Goal: Check status: Check status

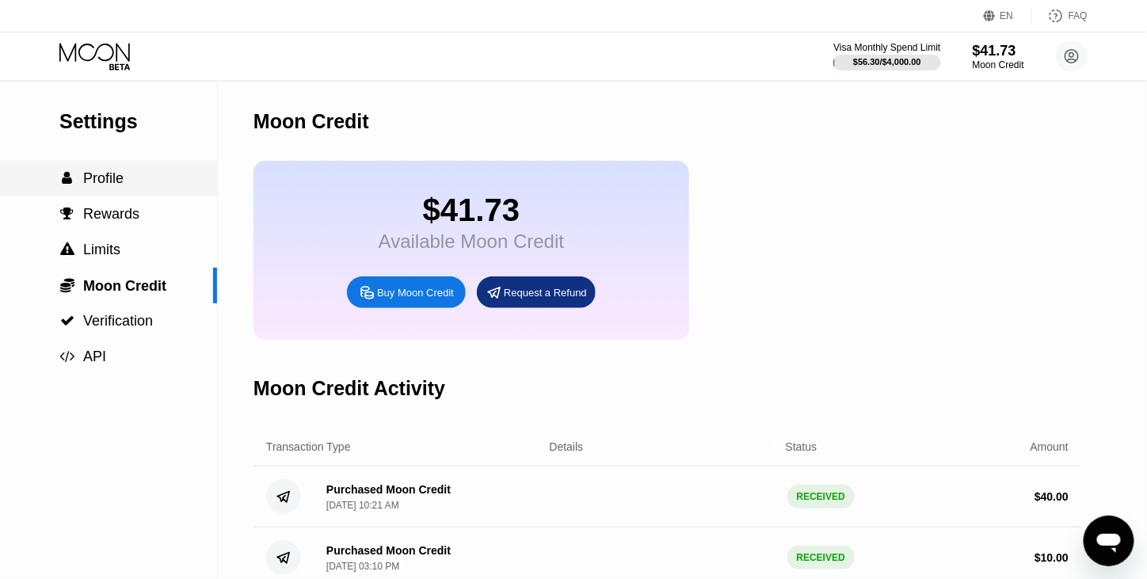
click at [120, 180] on span "Profile" at bounding box center [103, 178] width 40 height 16
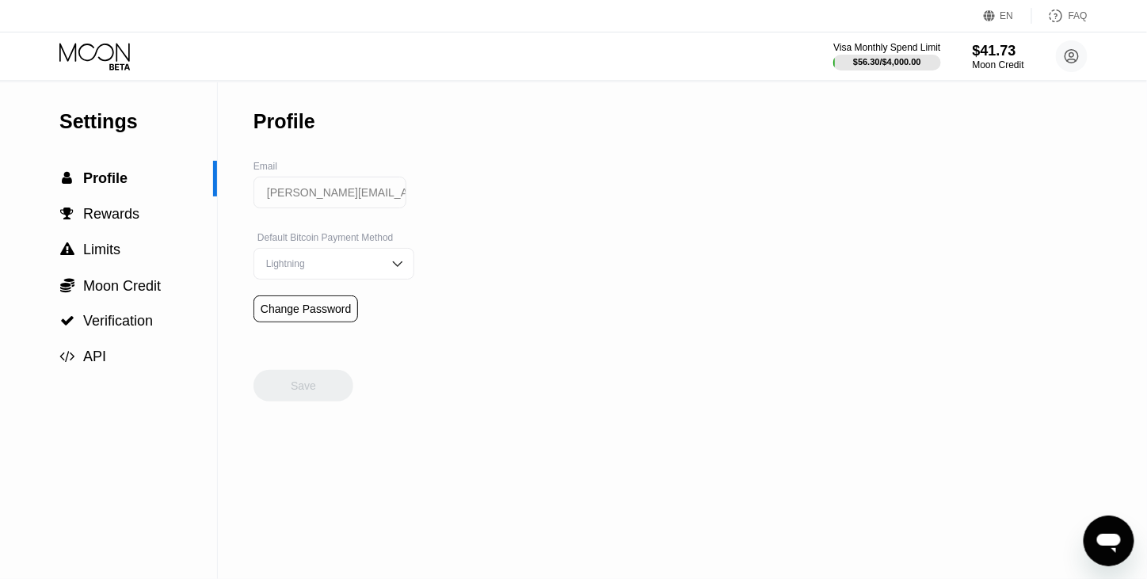
click at [108, 79] on div "Visa Monthly Spend Limit $56.30 / $4,000.00 $41.73 Moon Credit [PERSON_NAME][EM…" at bounding box center [573, 56] width 1147 height 48
click at [93, 59] on icon at bounding box center [96, 57] width 74 height 28
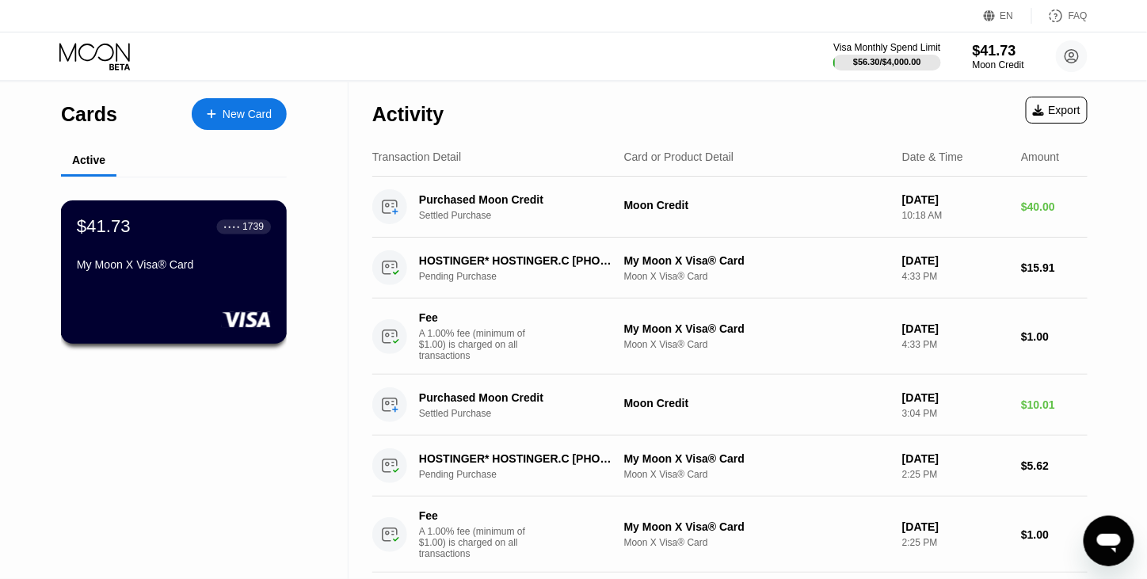
click at [127, 250] on div "$41.73 ● ● ● ● 1739 My Moon X Visa® Card" at bounding box center [174, 246] width 194 height 61
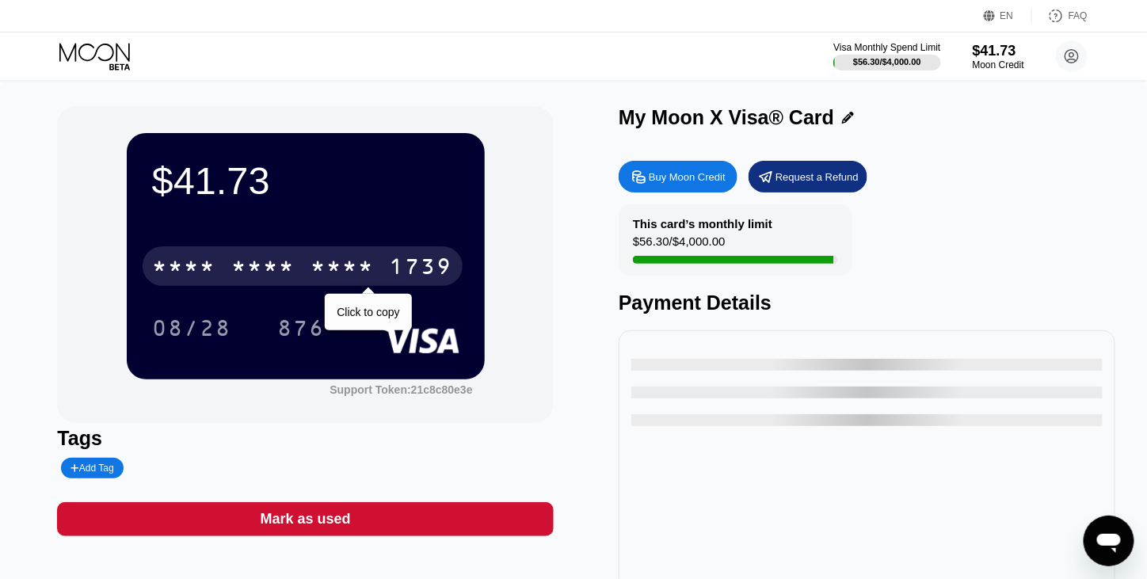
click at [285, 265] on div "* * * *" at bounding box center [262, 268] width 63 height 25
